Goal: Find specific page/section: Find specific page/section

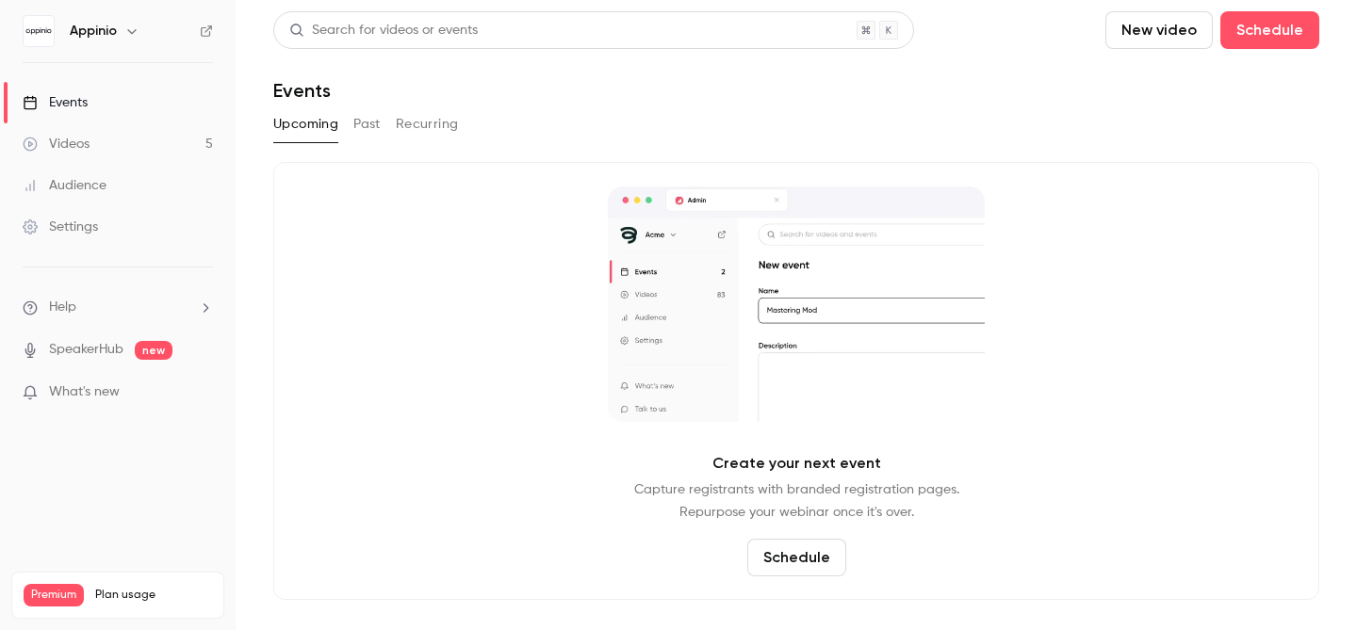
click at [122, 29] on button "button" at bounding box center [132, 31] width 23 height 23
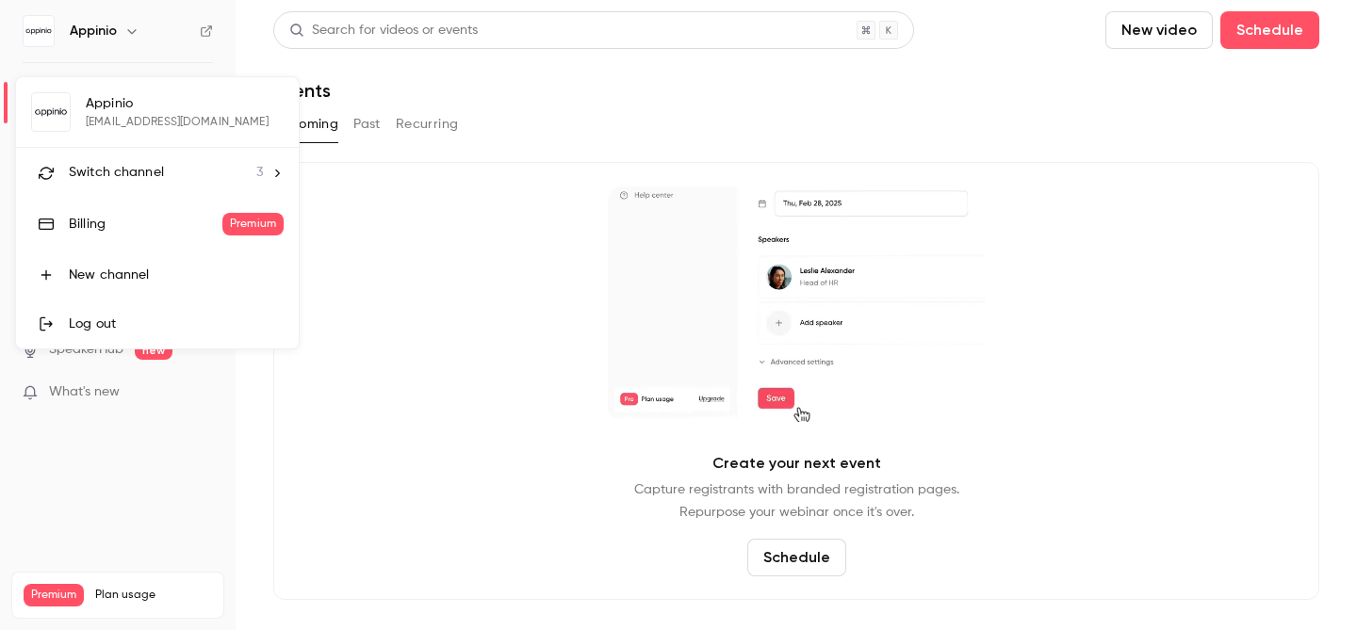
click at [270, 171] on icon at bounding box center [276, 173] width 13 height 13
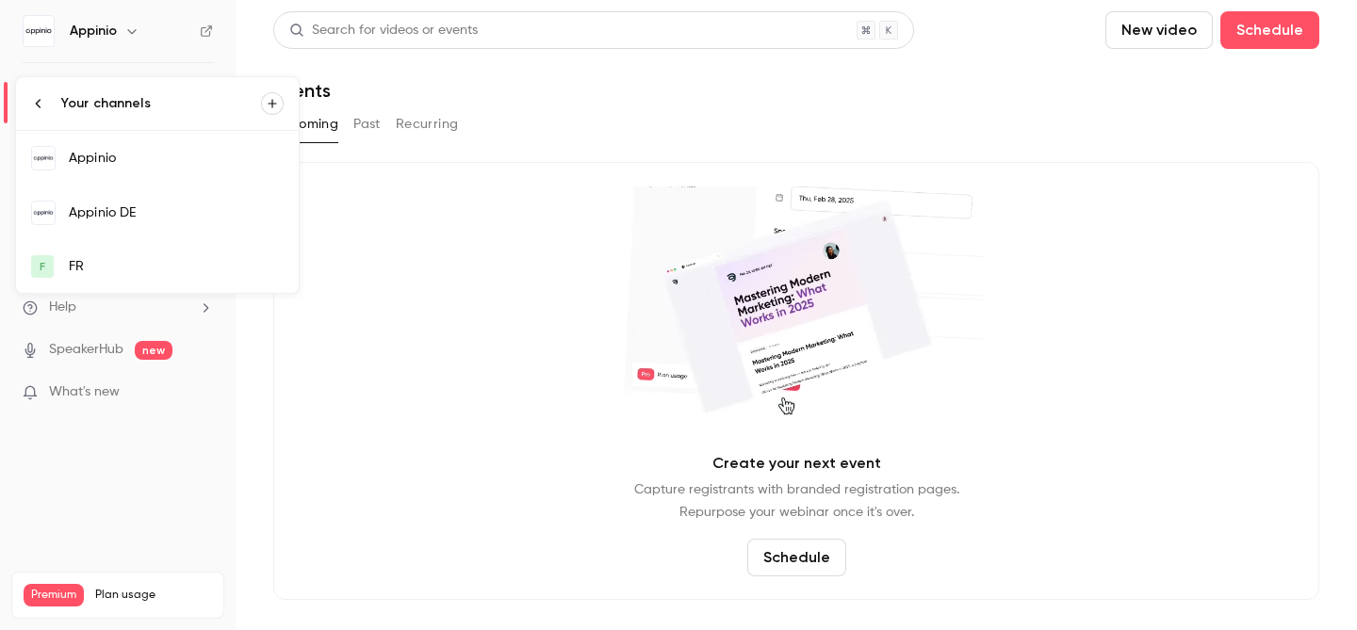
click at [152, 216] on div "Appinio DE" at bounding box center [176, 212] width 215 height 19
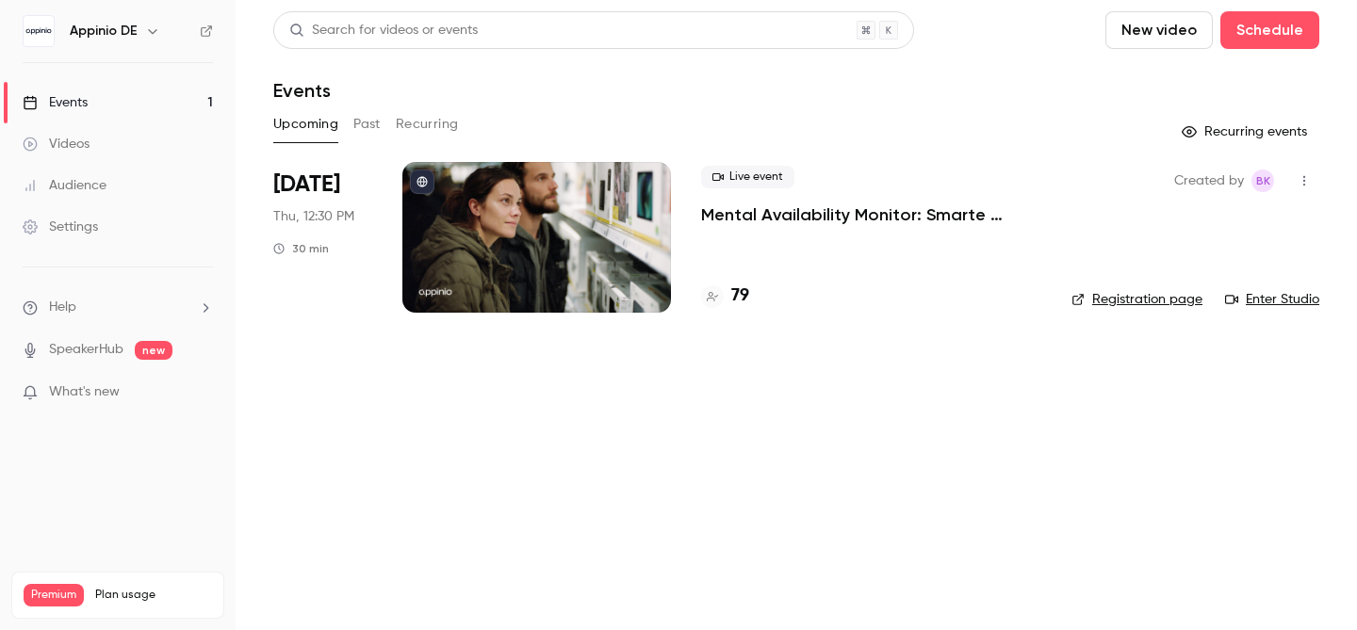
click at [773, 215] on p "Mental Availability Monitor: Smarte Insights nutzen, um deine Marke effizient z…" at bounding box center [871, 214] width 340 height 23
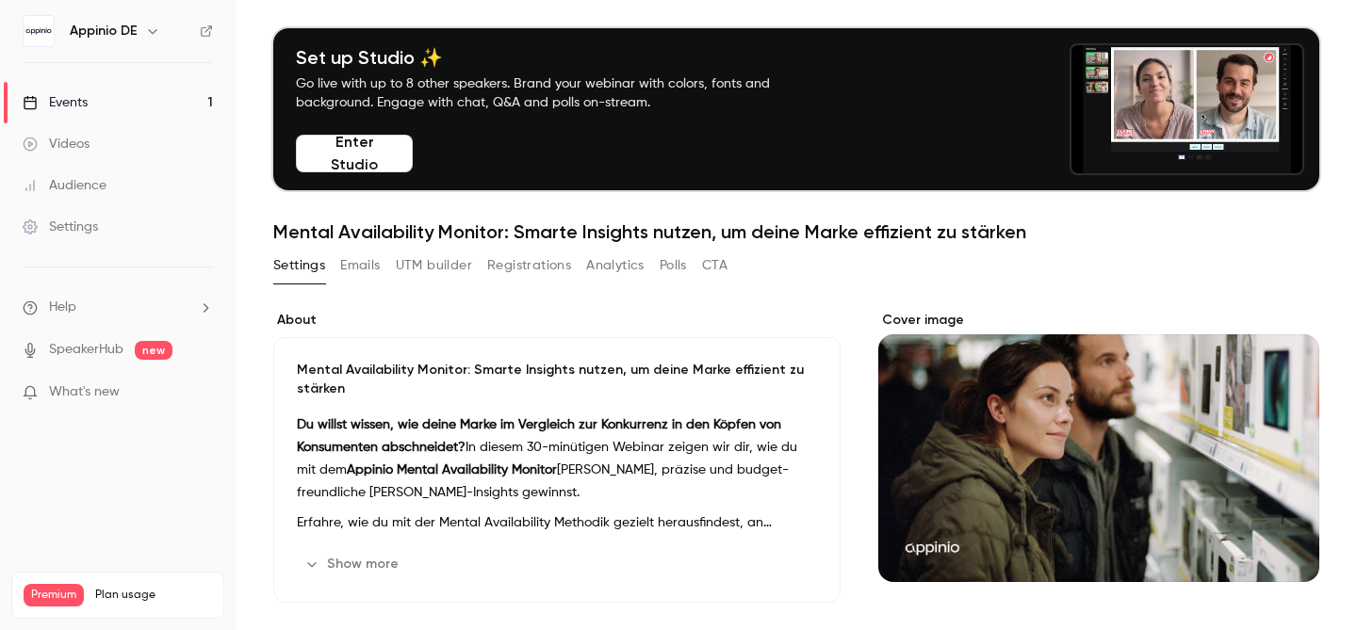
scroll to position [40, 0]
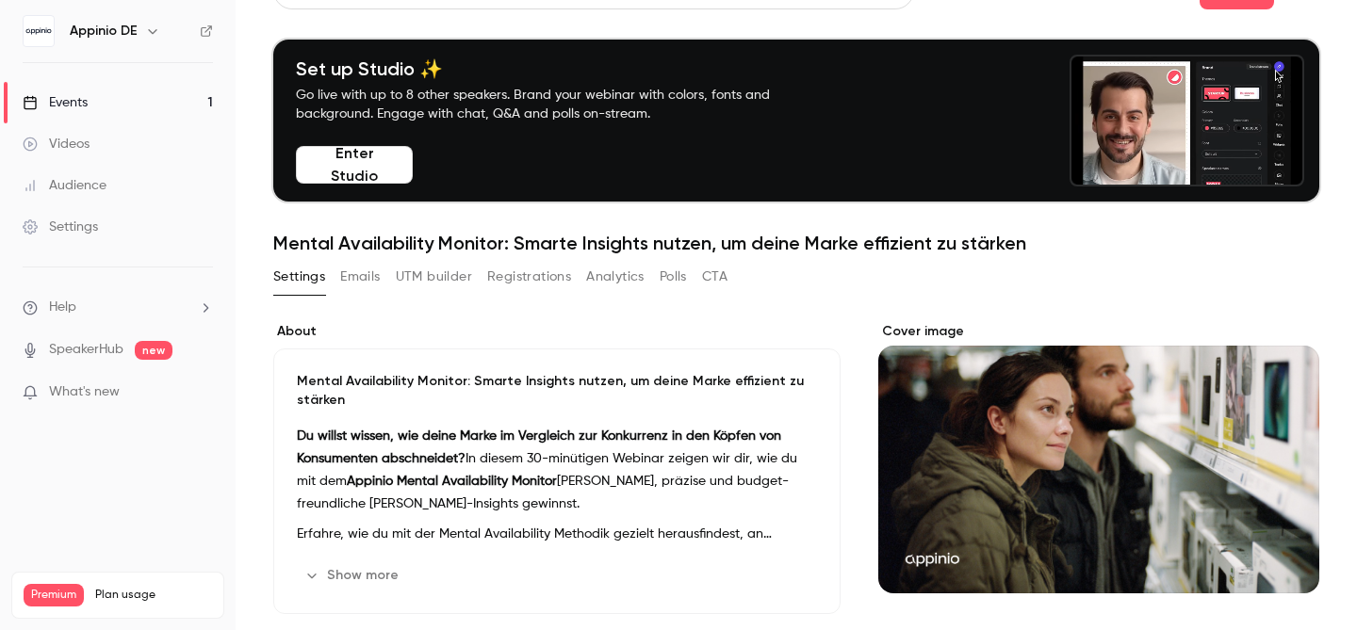
click at [553, 274] on button "Registrations" at bounding box center [529, 277] width 84 height 30
